Goal: Task Accomplishment & Management: Use online tool/utility

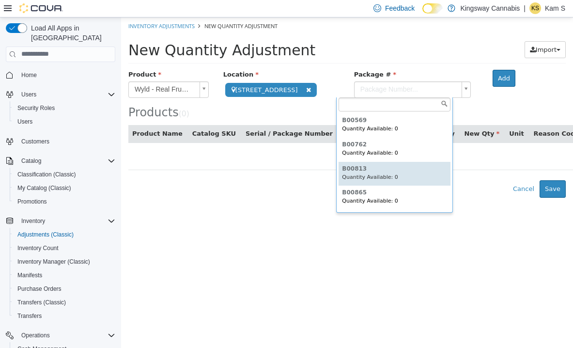
scroll to position [47, 0]
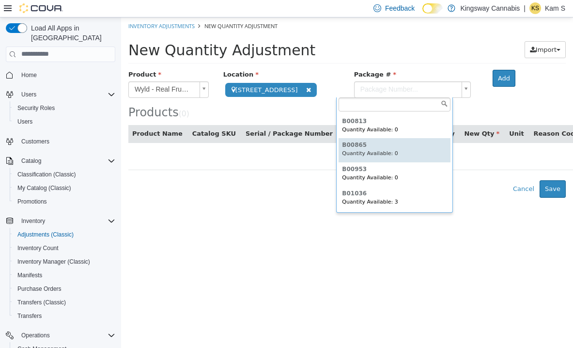
click at [229, 196] on html "**********" at bounding box center [347, 107] width 452 height 180
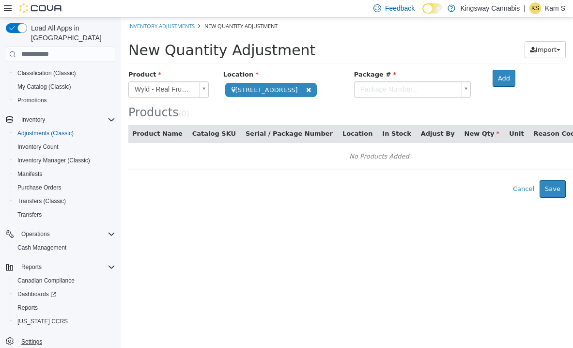
scroll to position [101, 0]
click at [28, 304] on span "Reports" at bounding box center [27, 308] width 20 height 8
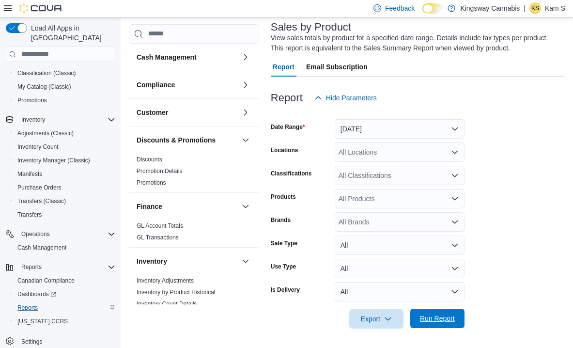
scroll to position [58, 0]
click at [424, 318] on span "Run Report" at bounding box center [437, 319] width 35 height 10
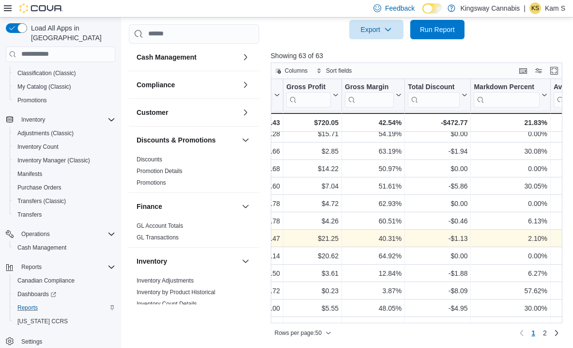
scroll to position [600, 624]
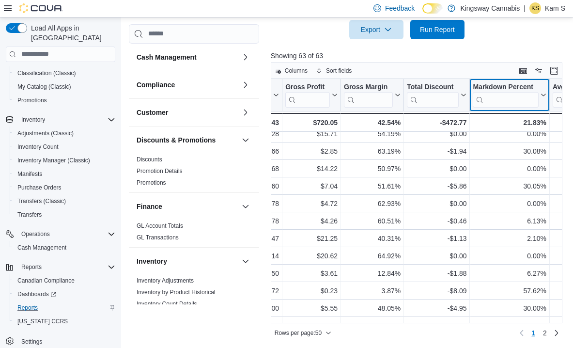
click at [544, 100] on button "Markdown Percent" at bounding box center [509, 94] width 73 height 25
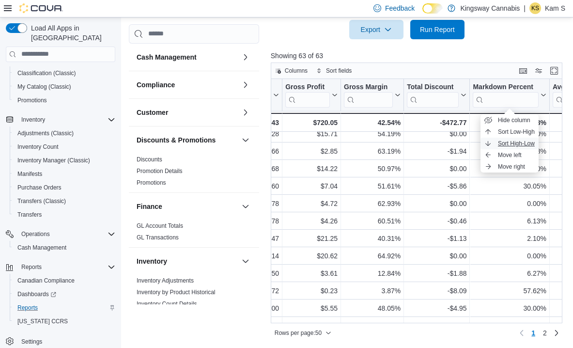
click at [528, 141] on span "Sort High-Low" at bounding box center [516, 144] width 37 height 8
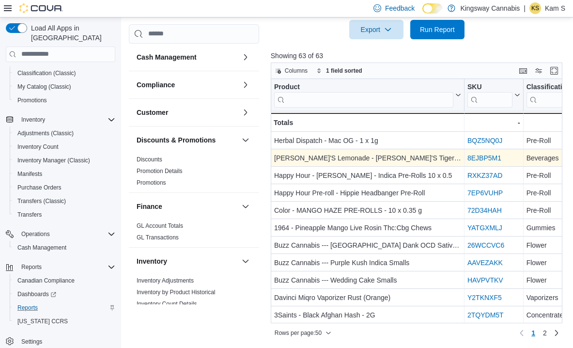
scroll to position [0, 0]
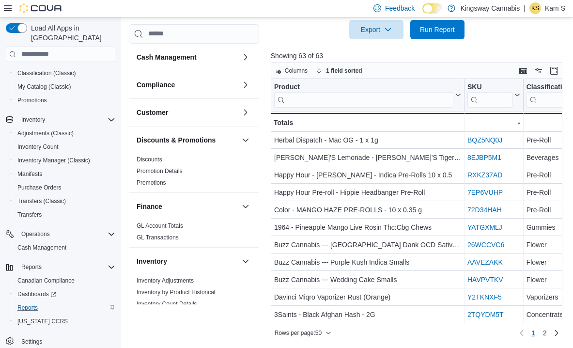
scroll to position [58, 0]
